Goal: Task Accomplishment & Management: Manage account settings

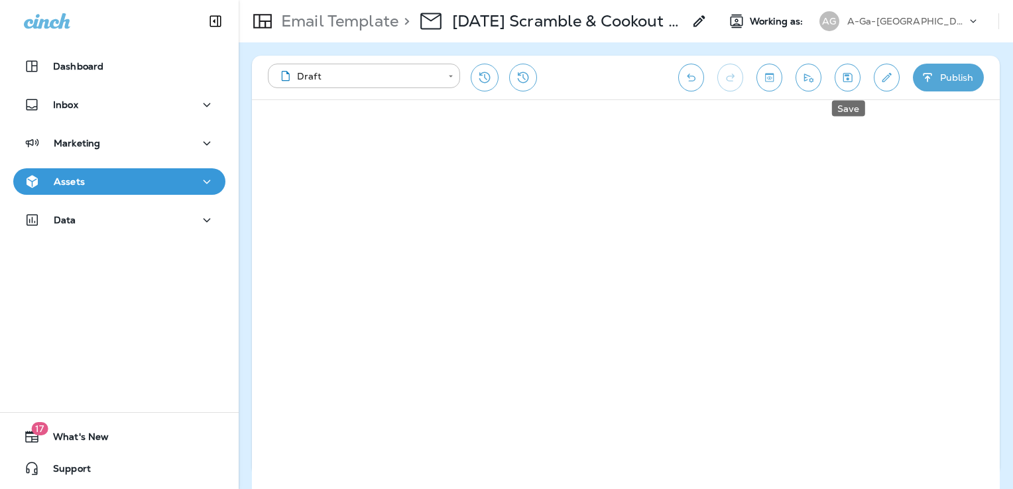
click at [848, 81] on icon "Save" at bounding box center [847, 77] width 9 height 9
click at [871, 25] on p "A-Ga-[GEOGRAPHIC_DATA]" at bounding box center [906, 21] width 119 height 11
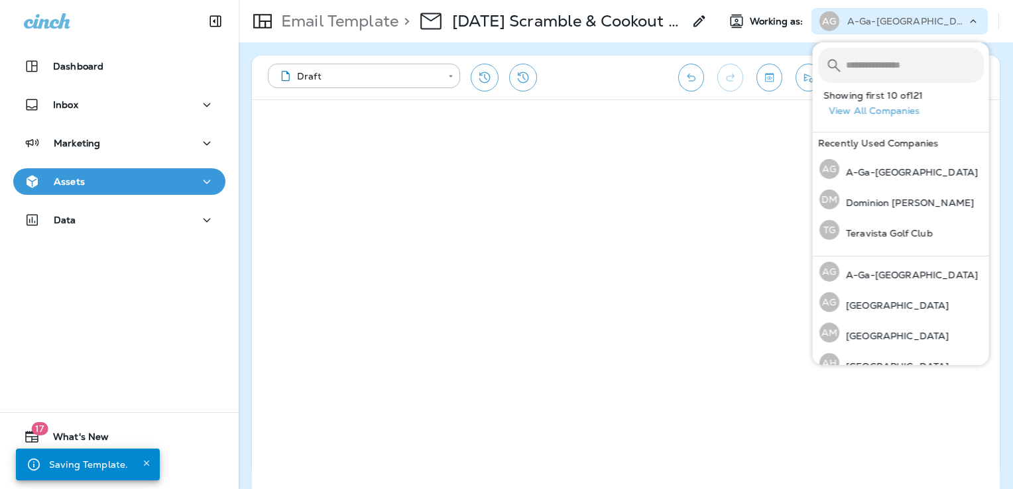
click at [860, 65] on input "text" at bounding box center [915, 65] width 138 height 35
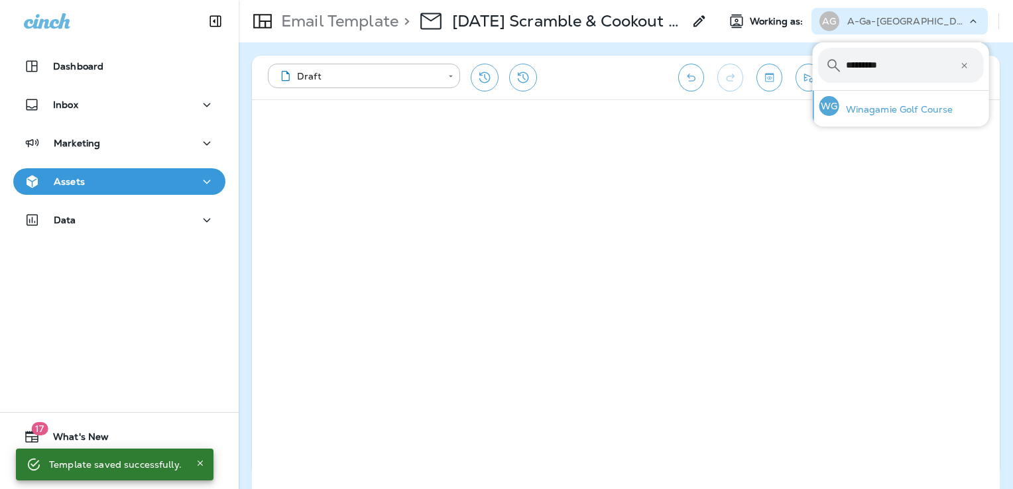
type input "*********"
click at [882, 104] on p "Winagamie Golf Course" at bounding box center [896, 109] width 114 height 11
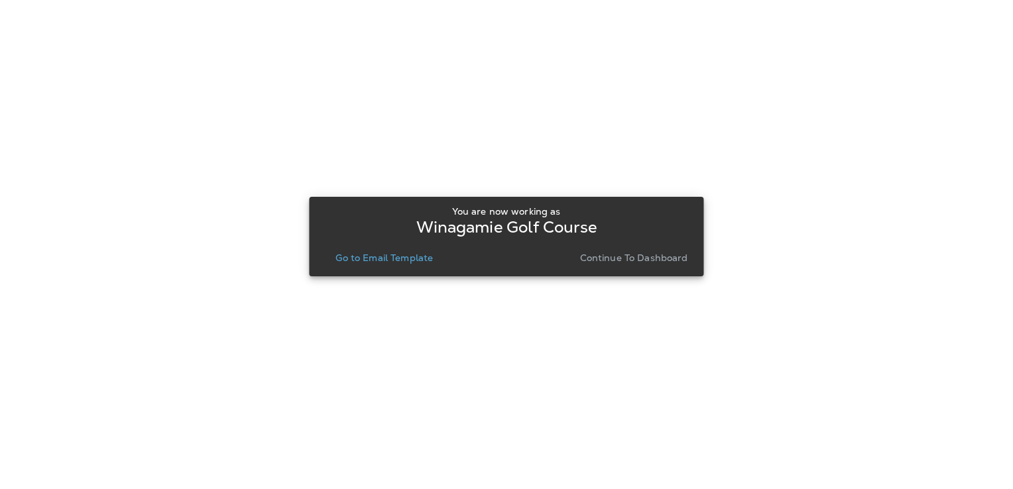
click at [396, 258] on p "Go to Email Template" at bounding box center [383, 258] width 97 height 11
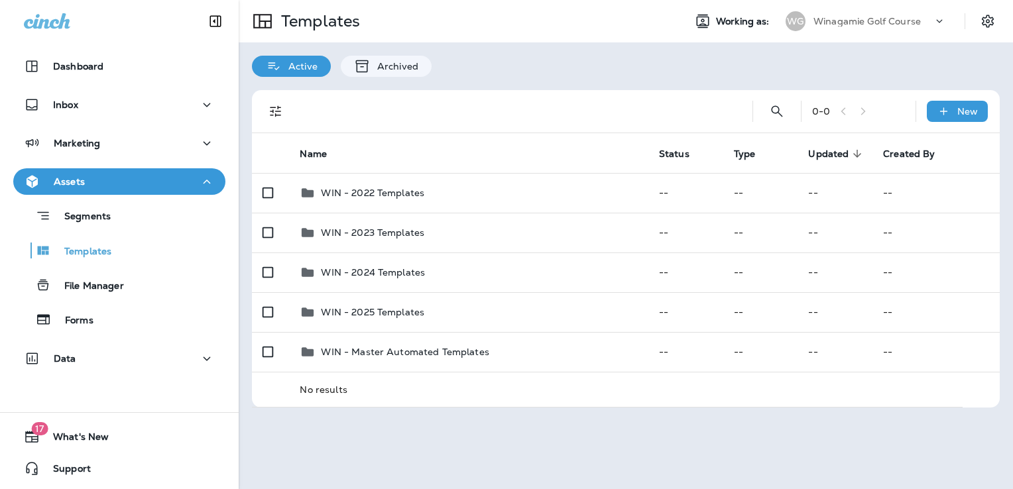
click at [869, 21] on p "Winagamie Golf Course" at bounding box center [866, 21] width 107 height 11
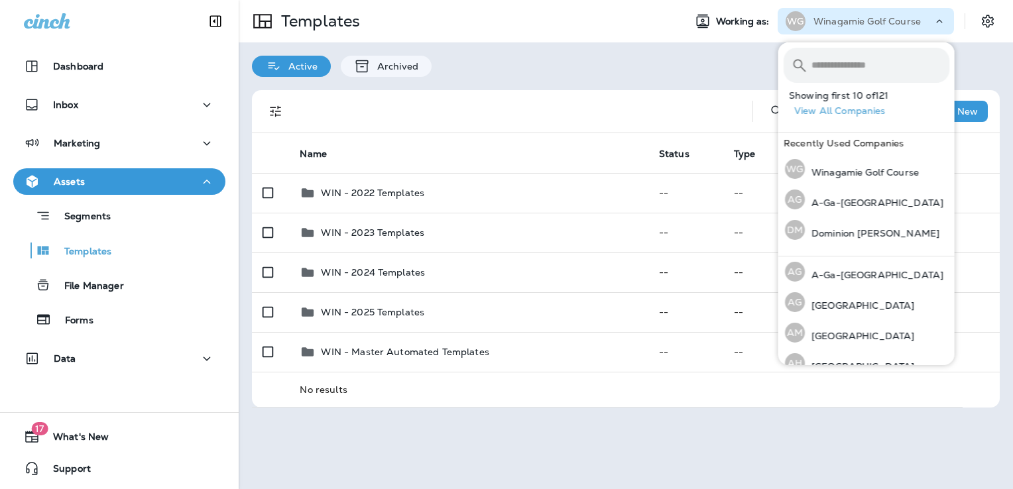
click at [851, 76] on input "text" at bounding box center [880, 65] width 138 height 35
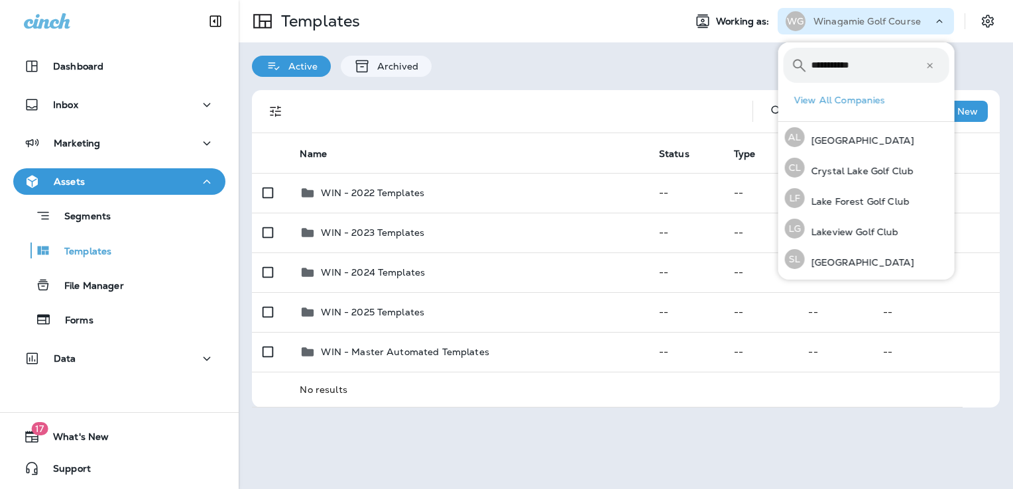
type input "**********"
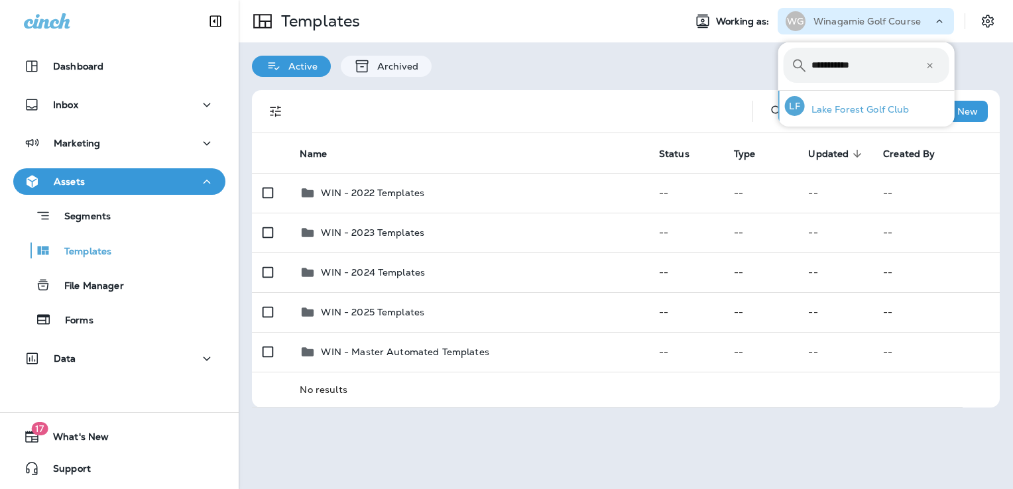
click at [843, 105] on p "Lake Forest Golf Club" at bounding box center [857, 109] width 105 height 11
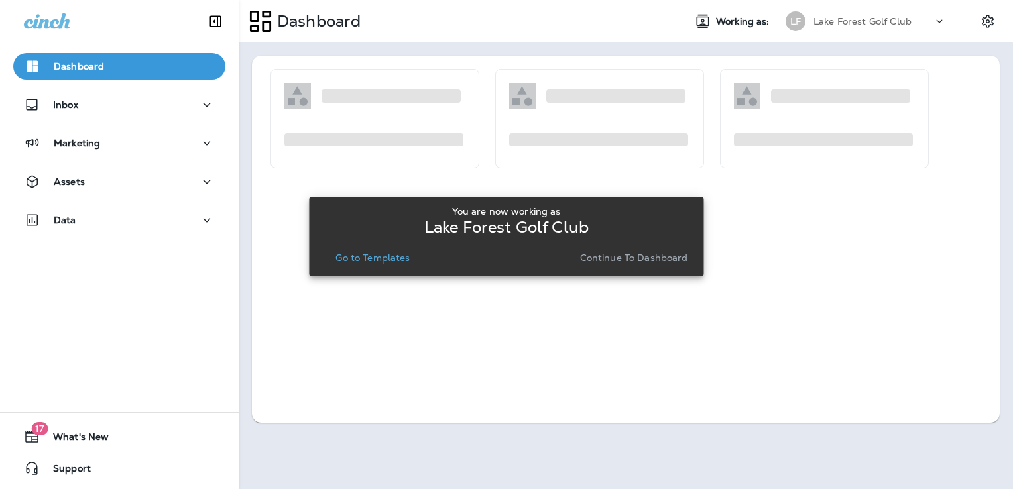
click at [353, 263] on p "Go to Templates" at bounding box center [372, 258] width 74 height 11
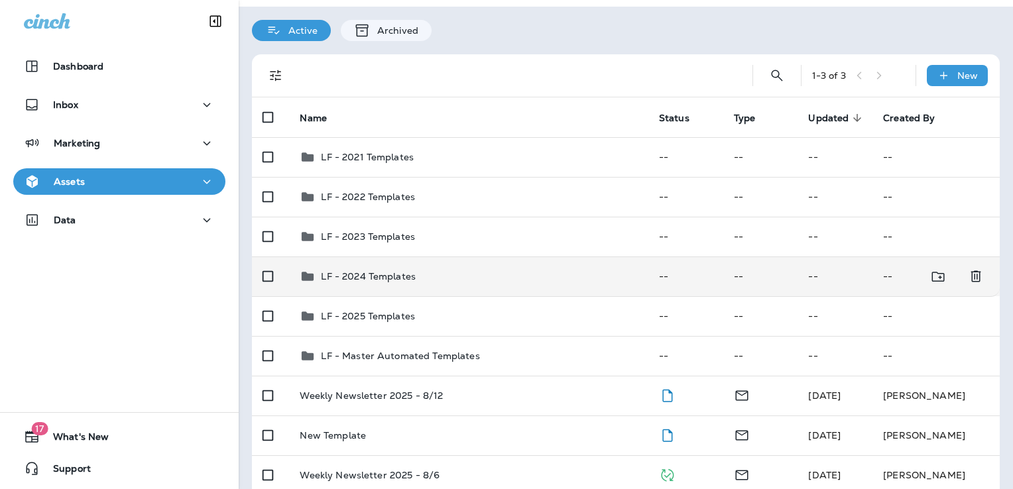
scroll to position [55, 0]
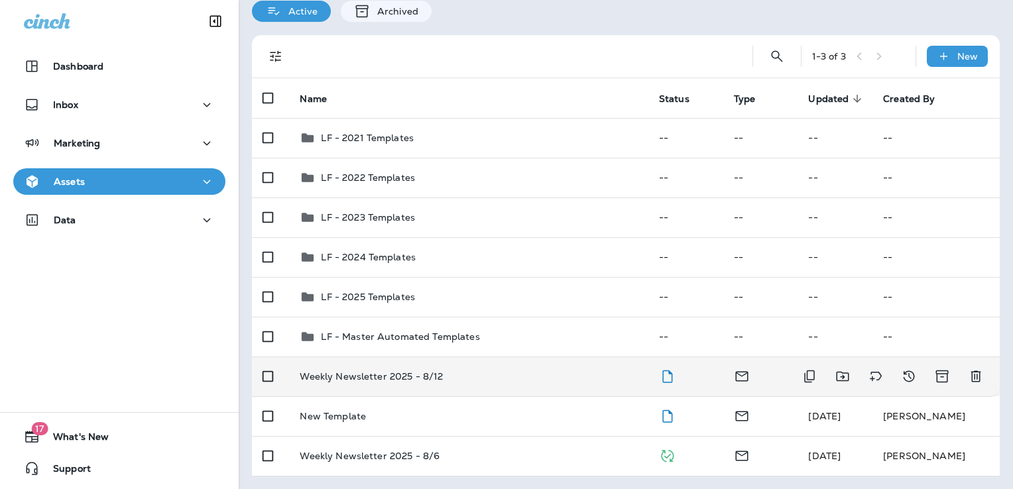
click at [500, 377] on div "Weekly Newsletter 2025 - 8/12" at bounding box center [468, 376] width 337 height 11
